Goal: Find contact information: Find contact information

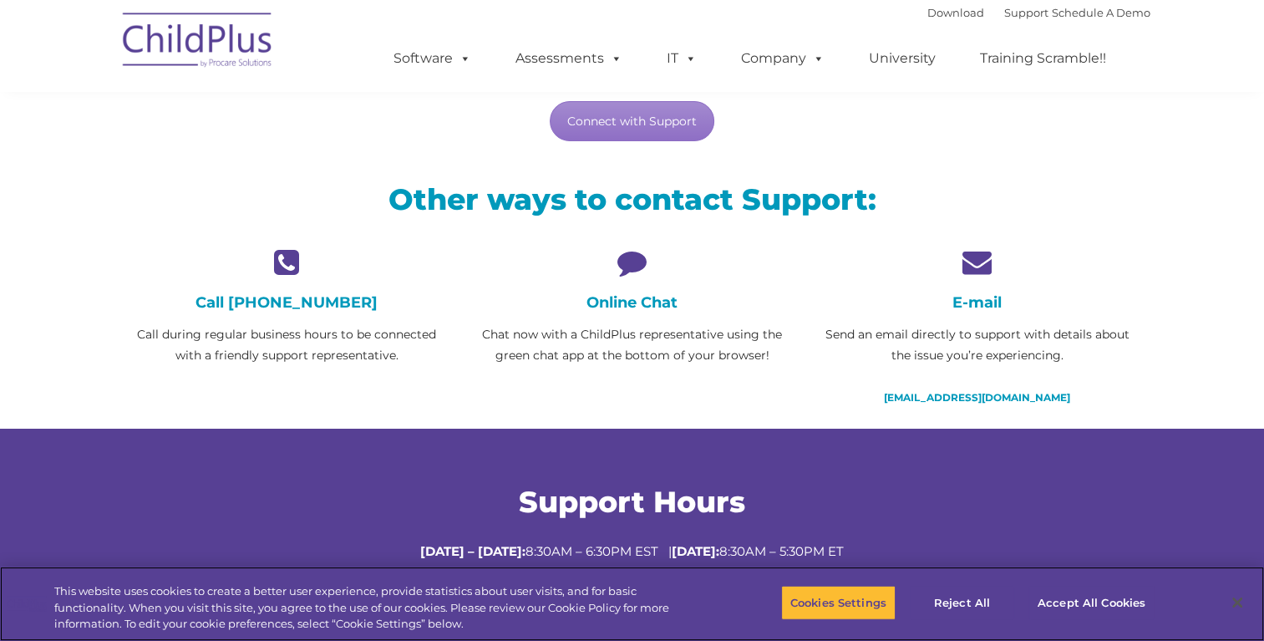
scroll to position [301, 0]
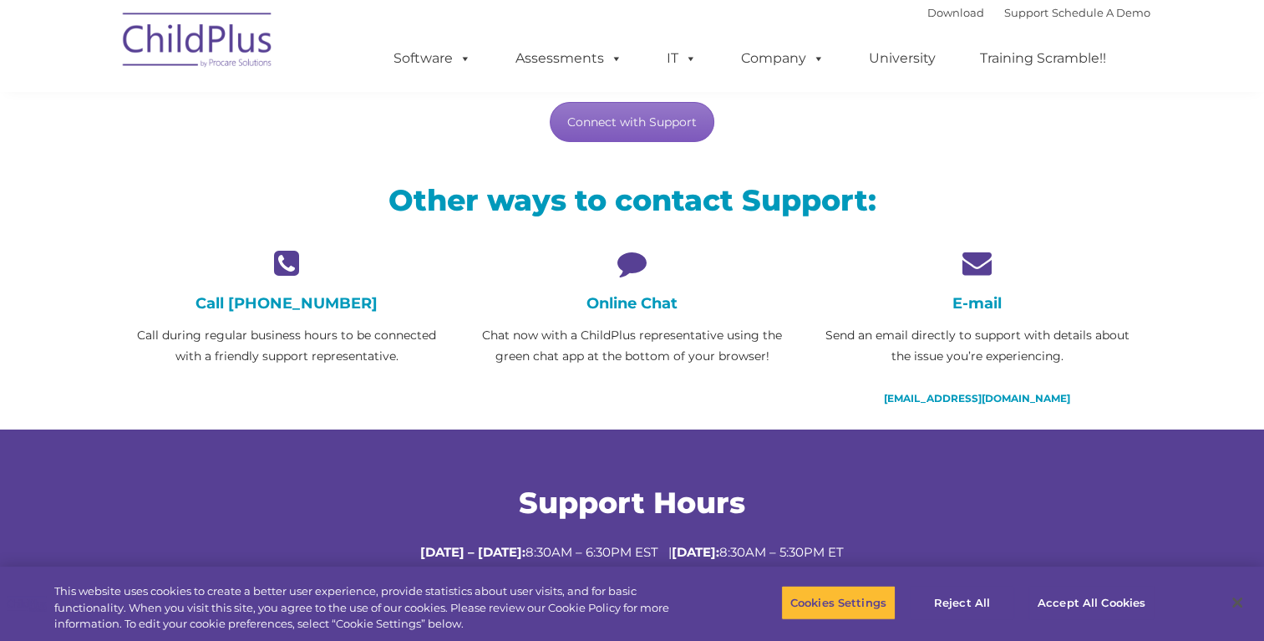
click at [640, 124] on link "Connect with Support" at bounding box center [632, 122] width 165 height 40
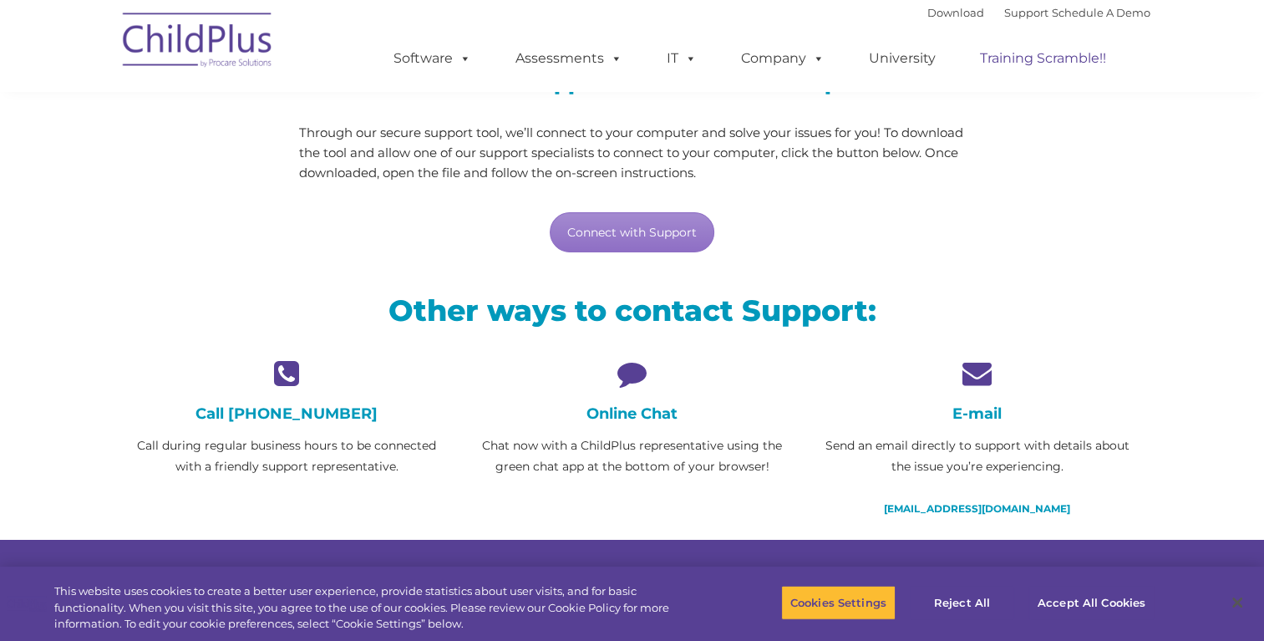
scroll to position [0, 0]
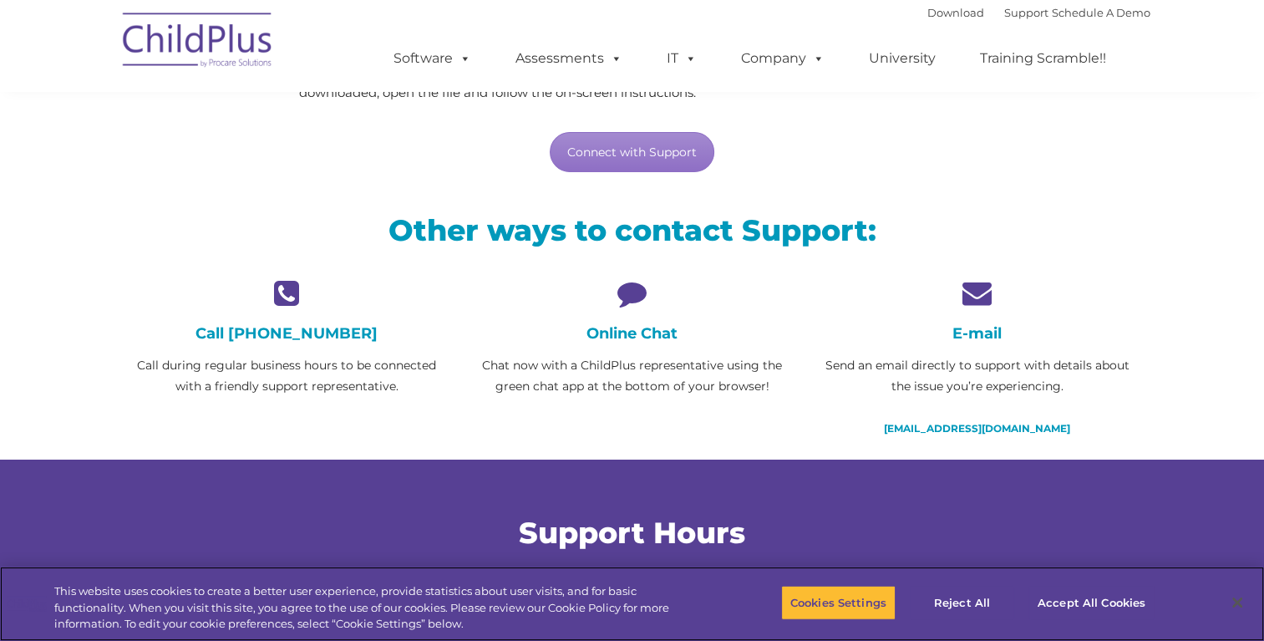
scroll to position [274, 0]
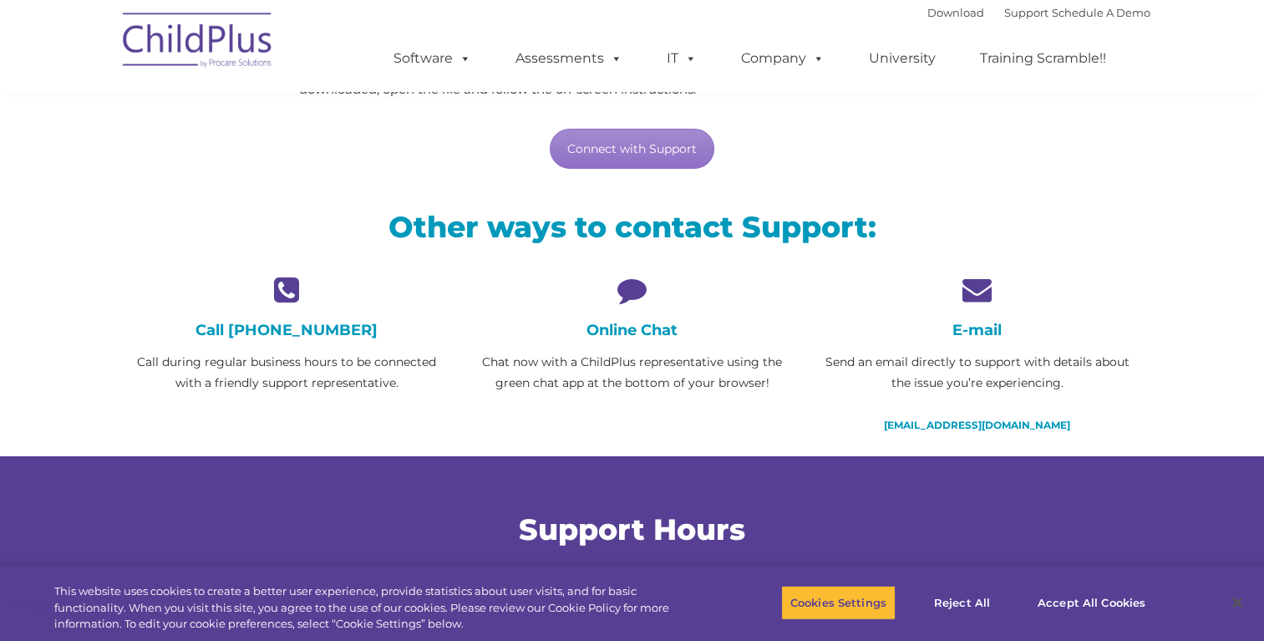
click at [626, 293] on icon at bounding box center [632, 289] width 320 height 29
click at [615, 336] on h4 "Online Chat" at bounding box center [632, 330] width 320 height 18
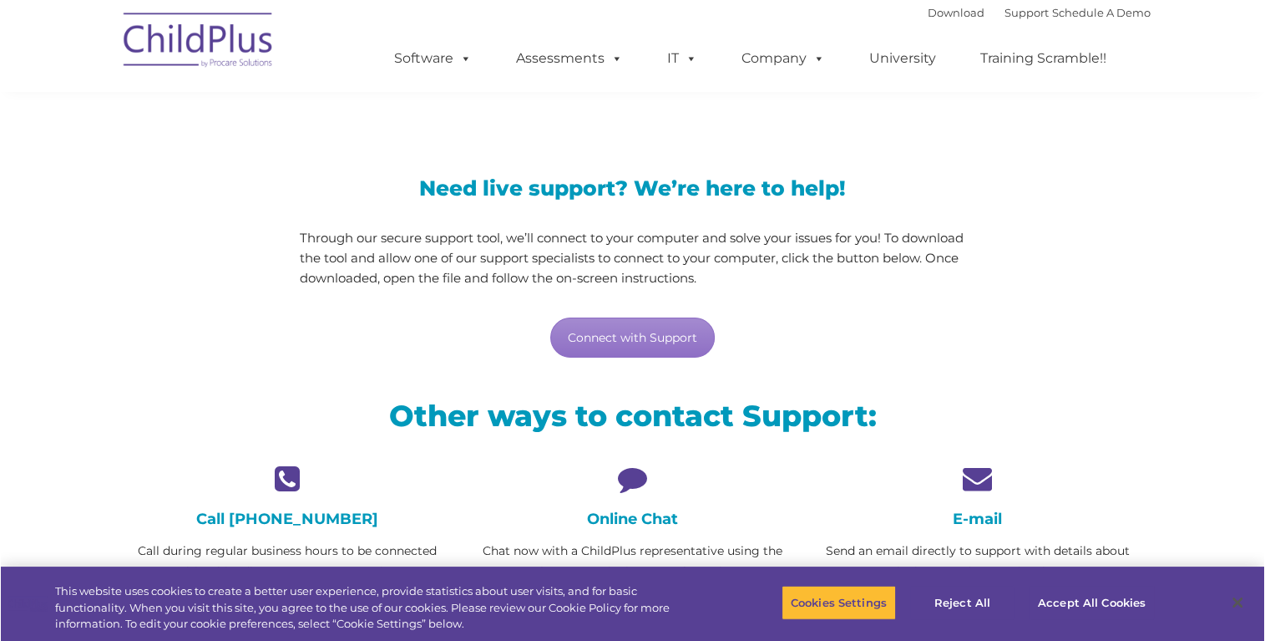
scroll to position [73, 0]
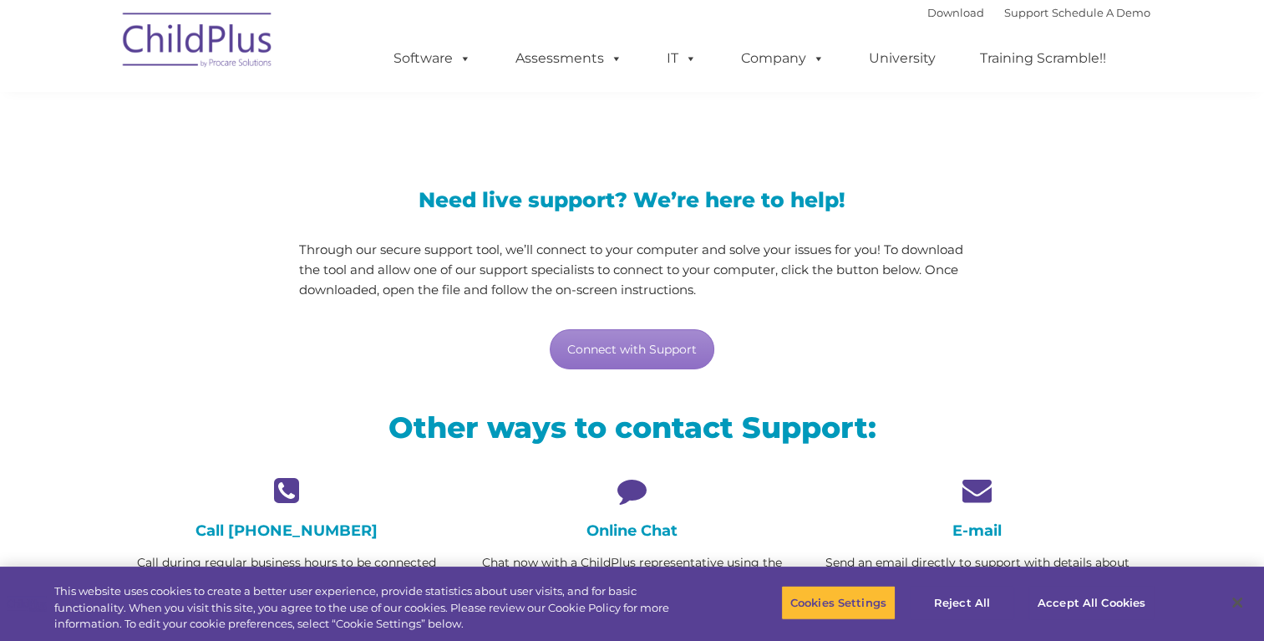
click at [644, 494] on icon at bounding box center [632, 489] width 320 height 29
click at [974, 534] on h4 "E-mail" at bounding box center [978, 530] width 320 height 18
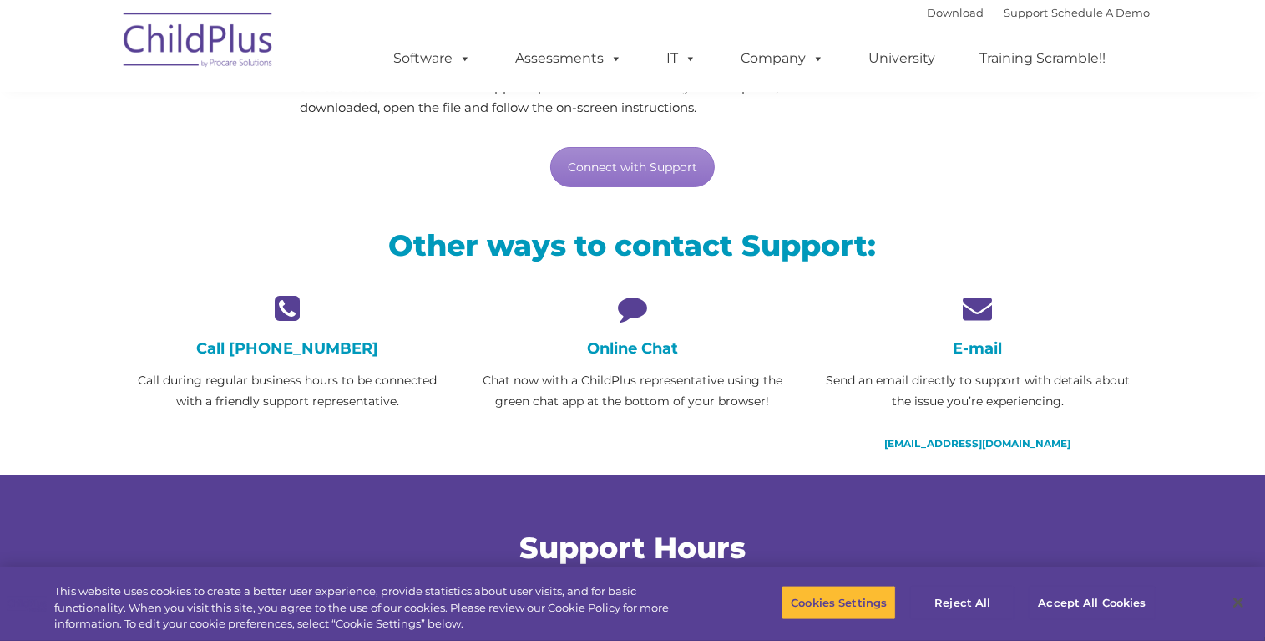
scroll to position [264, 0]
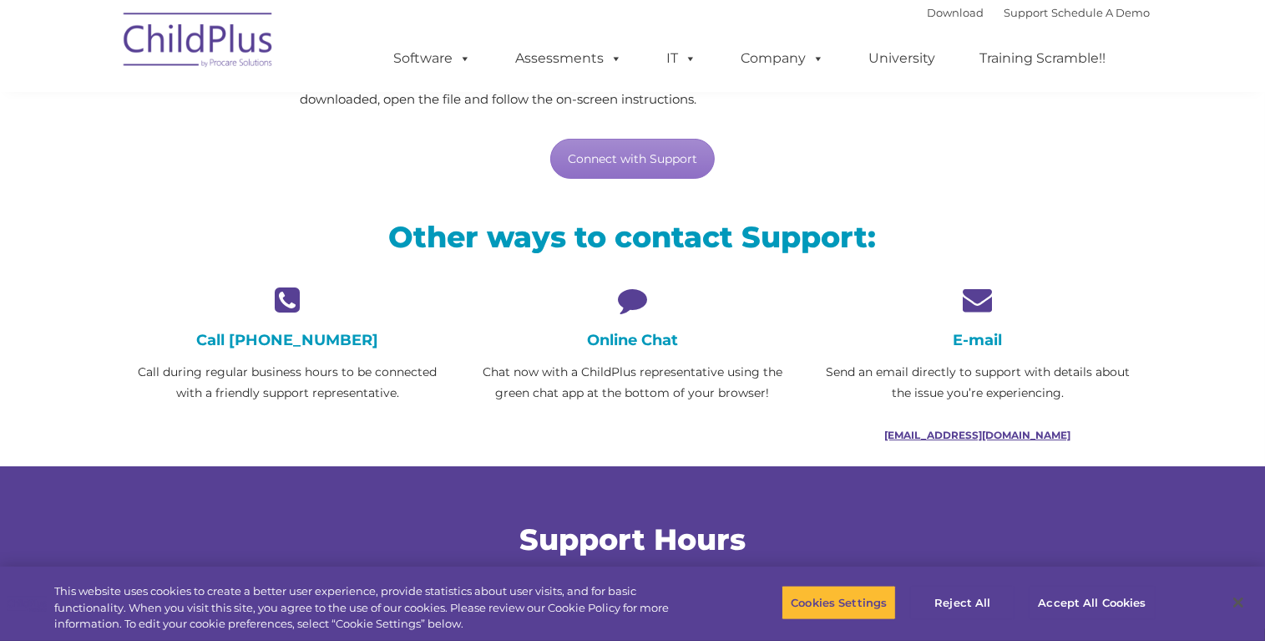
click at [933, 433] on link "[EMAIL_ADDRESS][DOMAIN_NAME]" at bounding box center [977, 434] width 186 height 13
